Goal: Task Accomplishment & Management: Manage account settings

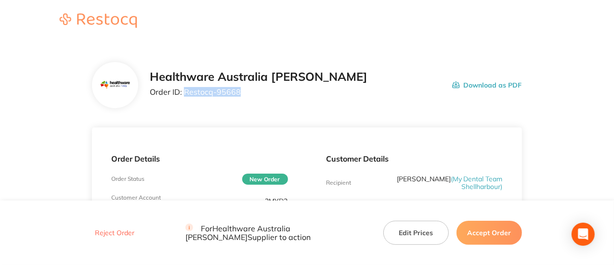
drag, startPoint x: 245, startPoint y: 90, endPoint x: 184, endPoint y: 90, distance: 60.2
click at [184, 90] on p "Order ID: Restocq- 95668" at bounding box center [259, 92] width 218 height 9
copy p "Restocq- 95668"
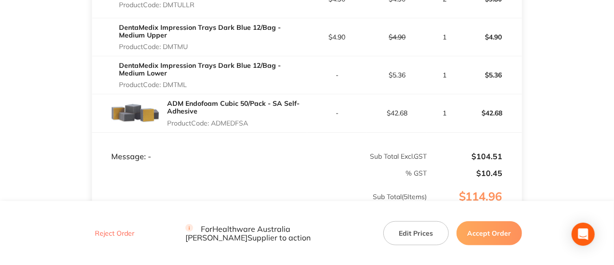
scroll to position [401, 0]
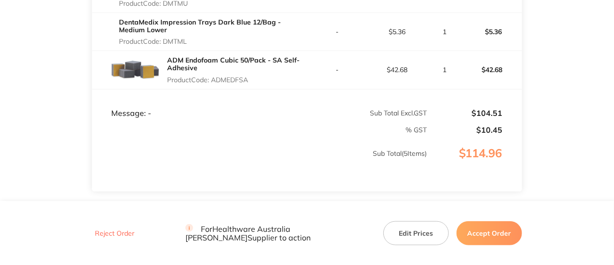
scroll to position [408, 0]
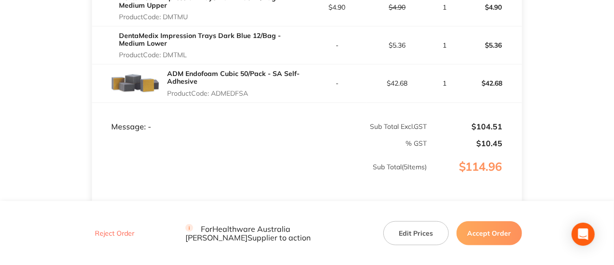
click at [491, 232] on button "Accept Order" at bounding box center [490, 233] width 66 height 24
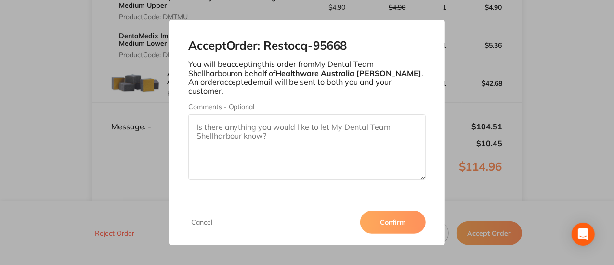
click at [392, 221] on button "Confirm" at bounding box center [393, 222] width 66 height 23
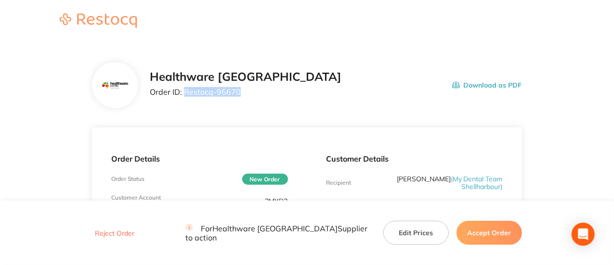
drag, startPoint x: 241, startPoint y: 93, endPoint x: 184, endPoint y: 89, distance: 57.5
click at [184, 91] on p "Order ID: Restocq- 95670" at bounding box center [246, 92] width 192 height 9
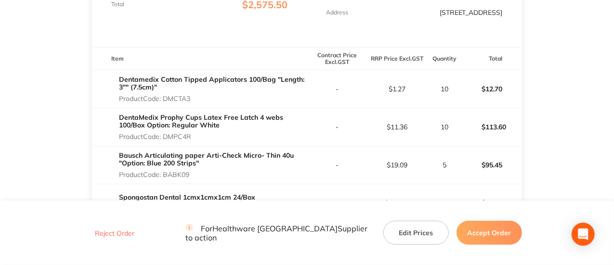
scroll to position [241, 0]
drag, startPoint x: 191, startPoint y: 137, endPoint x: 173, endPoint y: 136, distance: 17.4
click at [165, 136] on p "Product Code: DMPC4R" at bounding box center [213, 136] width 188 height 8
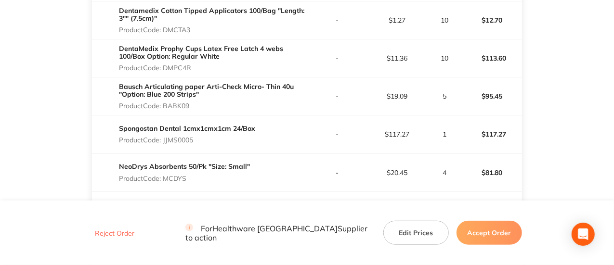
scroll to position [321, 0]
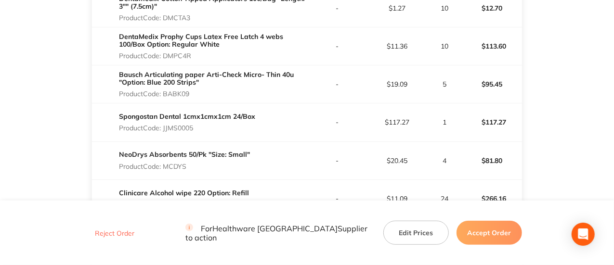
drag, startPoint x: 191, startPoint y: 129, endPoint x: 165, endPoint y: 130, distance: 26.0
click at [165, 130] on p "Product Code: JJMS0005" at bounding box center [187, 128] width 136 height 8
copy p "JJMS0005"
click at [182, 172] on td "NeoDrys Absorbents 50/Pk "Size: Small" Product Code: MCDYS" at bounding box center [199, 161] width 215 height 38
drag, startPoint x: 182, startPoint y: 165, endPoint x: 165, endPoint y: 165, distance: 16.9
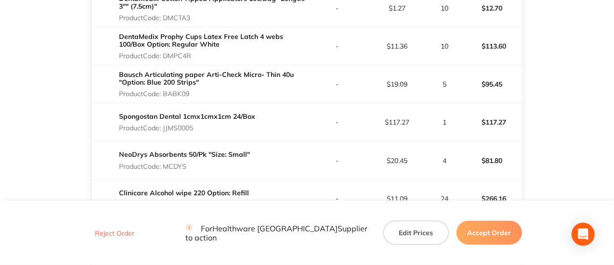
click at [165, 165] on p "Product Code: MCDYS" at bounding box center [184, 167] width 131 height 8
copy p "MCDYS"
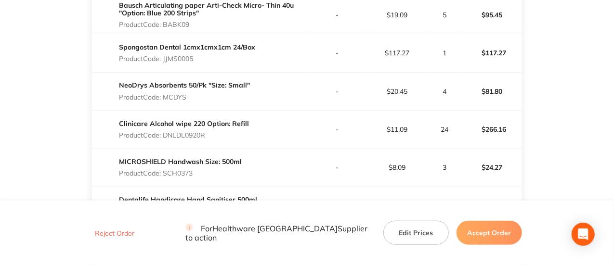
scroll to position [401, 0]
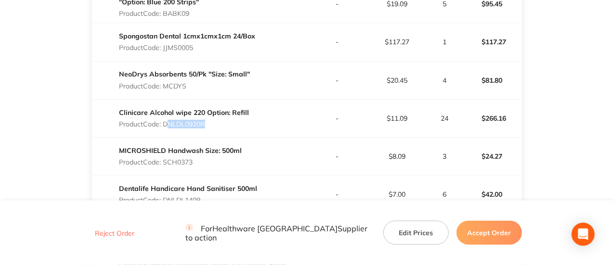
drag, startPoint x: 205, startPoint y: 128, endPoint x: 172, endPoint y: 127, distance: 32.8
click at [169, 128] on div "Clinicare Alcohol wipe 220 Option: Refill Product Code: DNLDL0920R" at bounding box center [184, 118] width 130 height 27
drag, startPoint x: 208, startPoint y: 123, endPoint x: 166, endPoint y: 123, distance: 42.4
click at [166, 123] on p "Product Code: DNLDL0920R" at bounding box center [184, 124] width 130 height 8
copy p "DNLDL0920R"
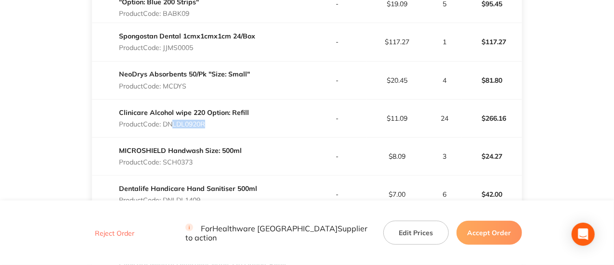
drag, startPoint x: 196, startPoint y: 164, endPoint x: 165, endPoint y: 161, distance: 30.5
click at [165, 161] on p "Product Code: SCH0373" at bounding box center [180, 162] width 123 height 8
copy p "SCH0373"
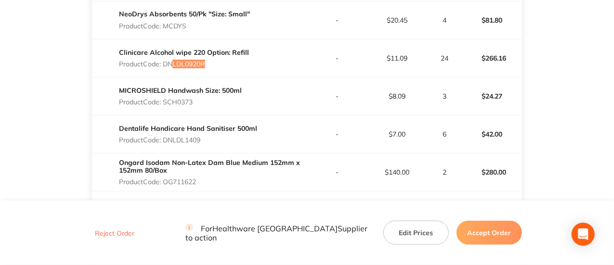
scroll to position [482, 0]
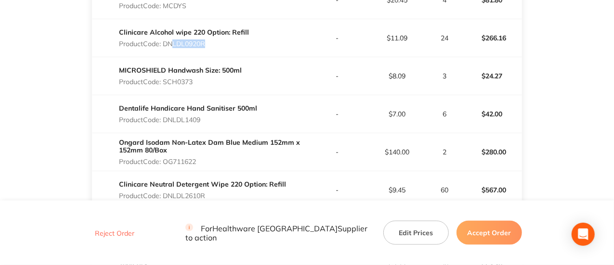
drag, startPoint x: 216, startPoint y: 124, endPoint x: 166, endPoint y: 120, distance: 50.7
click at [166, 120] on div "Dentalife Handicare Hand Sanitiser 500ml Product Code: DNLDL1409" at bounding box center [188, 114] width 138 height 27
copy p "DNLDL1409"
click at [166, 158] on p "Product Code: OG711622" at bounding box center [213, 162] width 188 height 8
copy p "OG711622"
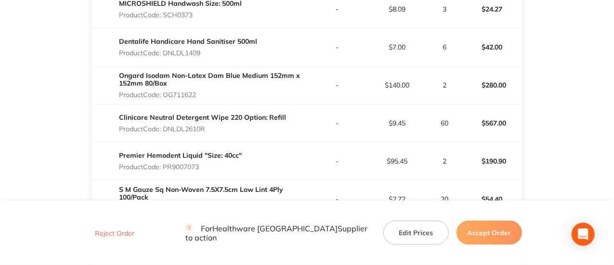
scroll to position [562, 0]
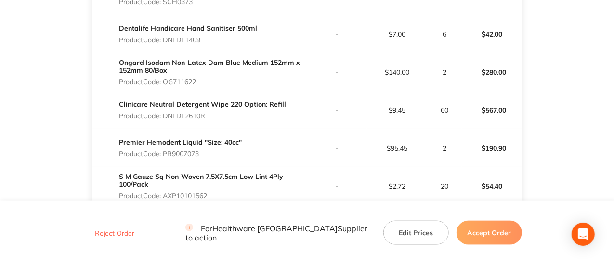
drag, startPoint x: 204, startPoint y: 116, endPoint x: 165, endPoint y: 113, distance: 39.1
click at [165, 113] on p "Product Code: DNLDL2610R" at bounding box center [202, 116] width 167 height 8
copy p "DNLDL2610R"
drag, startPoint x: 203, startPoint y: 157, endPoint x: 164, endPoint y: 152, distance: 39.3
click at [164, 152] on p "Product Code: PR9007073" at bounding box center [180, 154] width 123 height 8
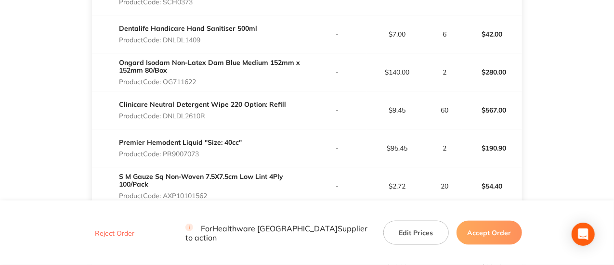
copy p "PR9007073"
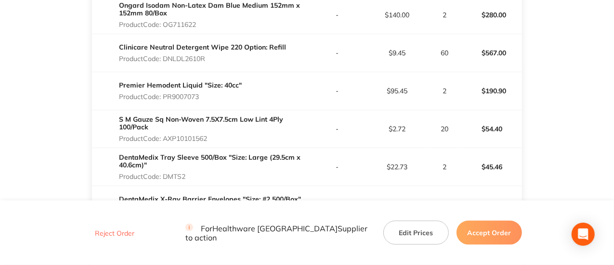
scroll to position [642, 0]
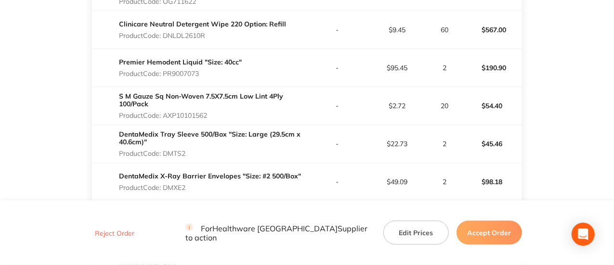
drag, startPoint x: 219, startPoint y: 113, endPoint x: 164, endPoint y: 113, distance: 55.4
click at [164, 113] on p "Product Code: AXP10101562" at bounding box center [213, 116] width 188 height 8
copy p "AXP10101562"
drag, startPoint x: 191, startPoint y: 154, endPoint x: 164, endPoint y: 154, distance: 26.5
click at [164, 154] on p "Product Code: DMTS2" at bounding box center [213, 154] width 188 height 8
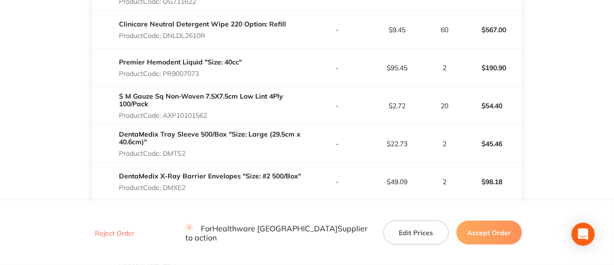
copy p "DMTS2"
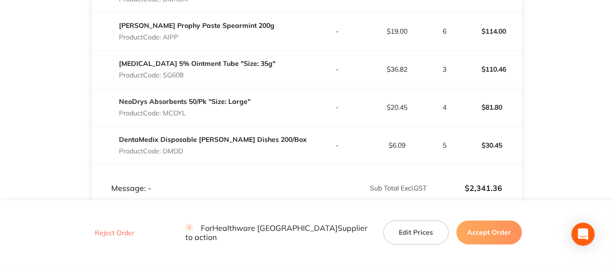
scroll to position [883, 0]
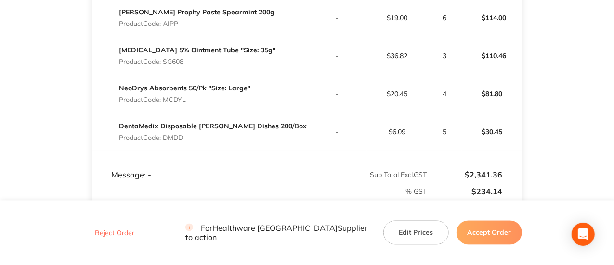
click at [506, 241] on button "Accept Order" at bounding box center [490, 233] width 66 height 24
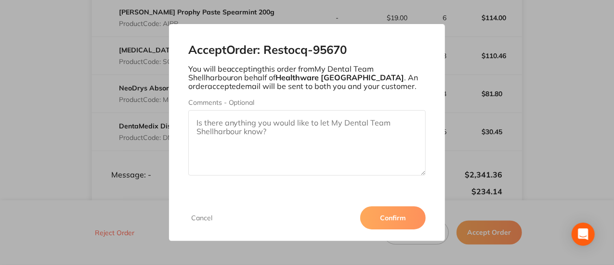
click at [404, 221] on button "Confirm" at bounding box center [393, 218] width 66 height 23
